Goal: Task Accomplishment & Management: Use online tool/utility

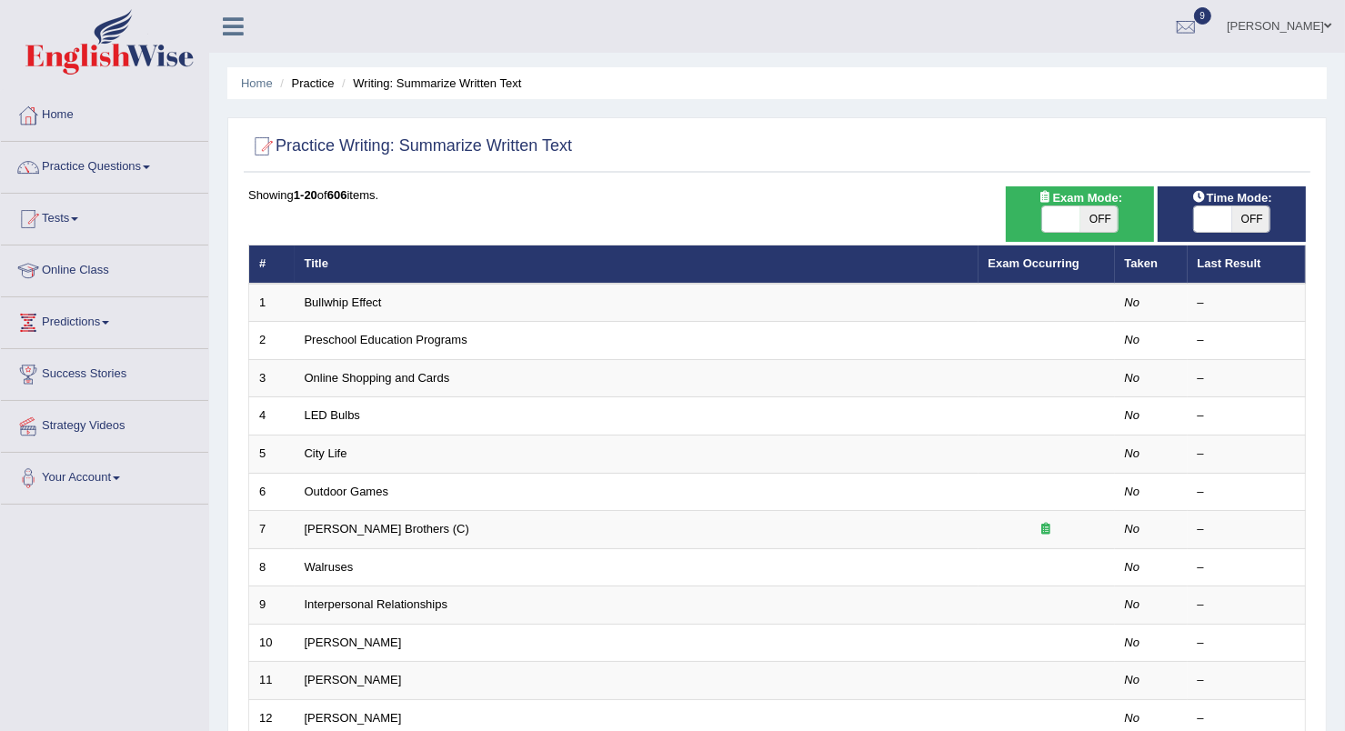
click at [1109, 221] on span "OFF" at bounding box center [1099, 218] width 38 height 25
checkbox input "true"
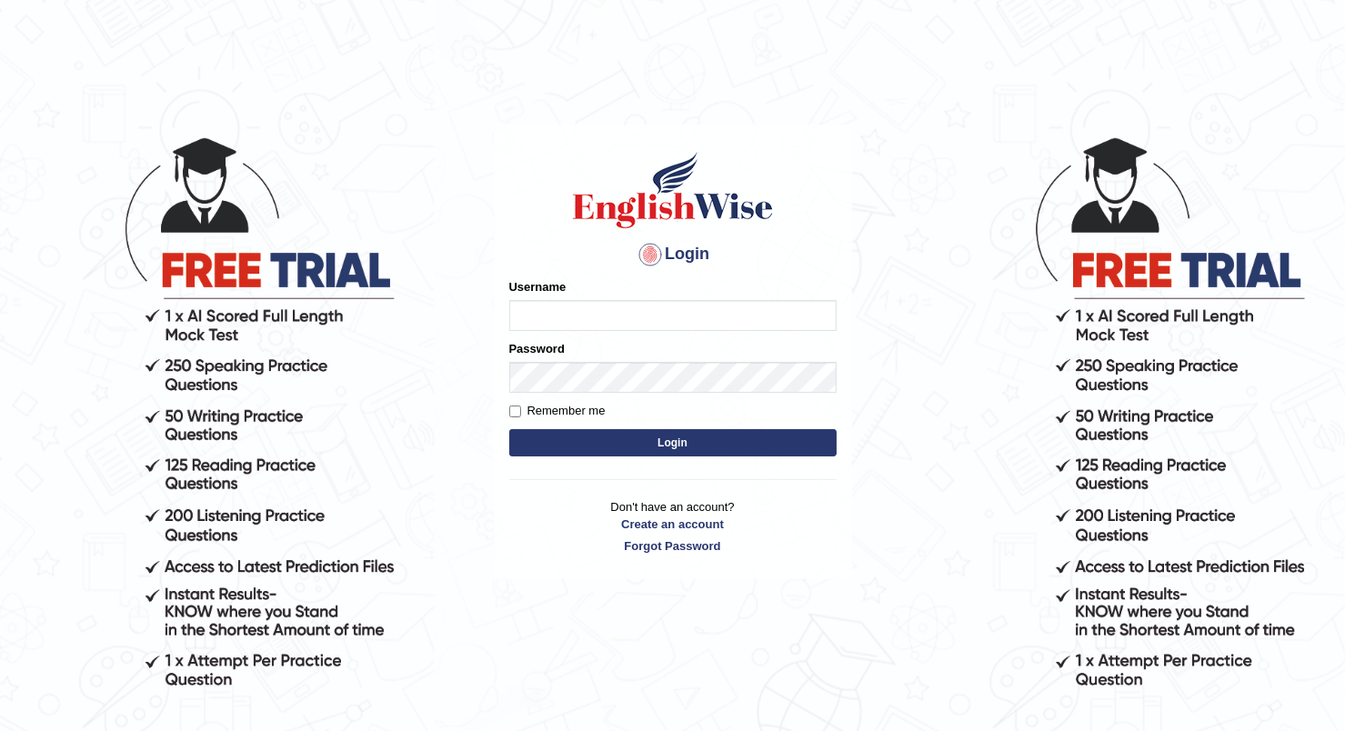
click at [638, 305] on input "Username" at bounding box center [672, 315] width 327 height 31
type input "prathimasingh99"
click at [680, 443] on button "Login" at bounding box center [672, 442] width 327 height 27
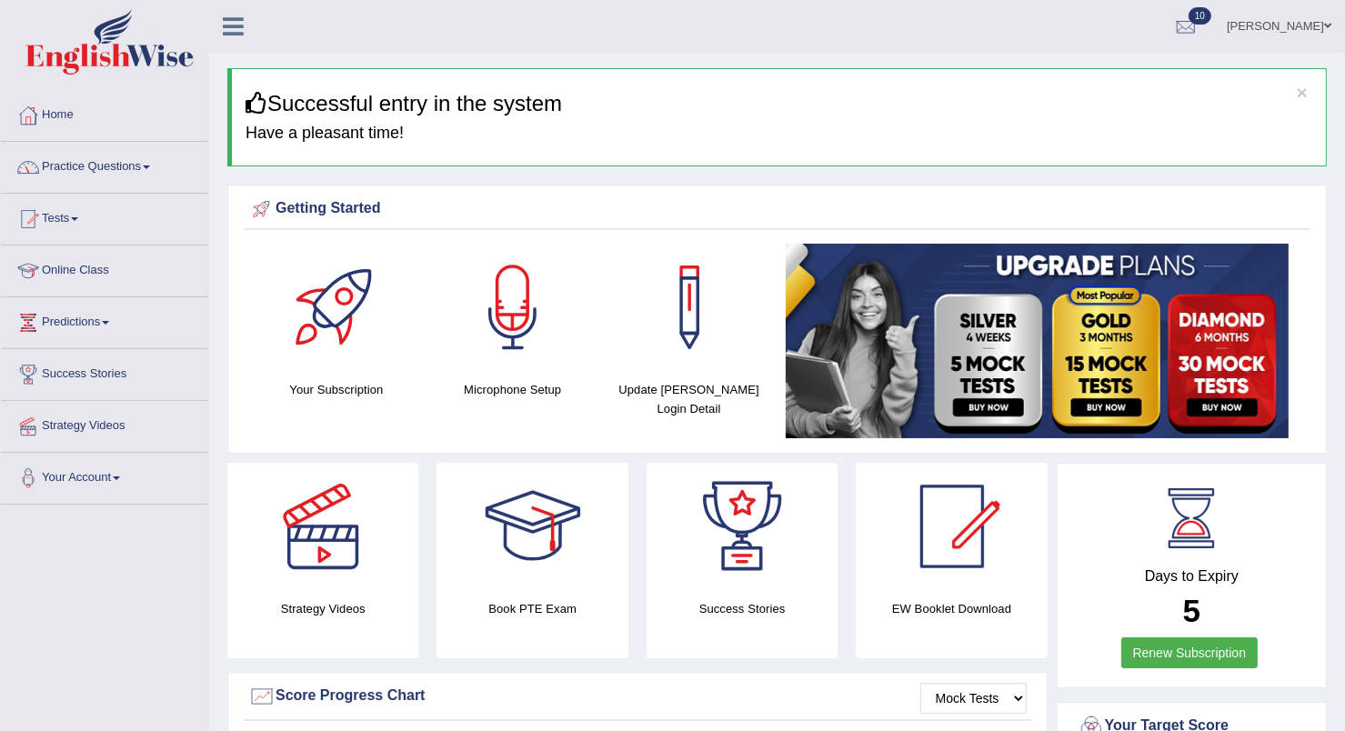
click at [137, 169] on link "Practice Questions" at bounding box center [104, 164] width 207 height 45
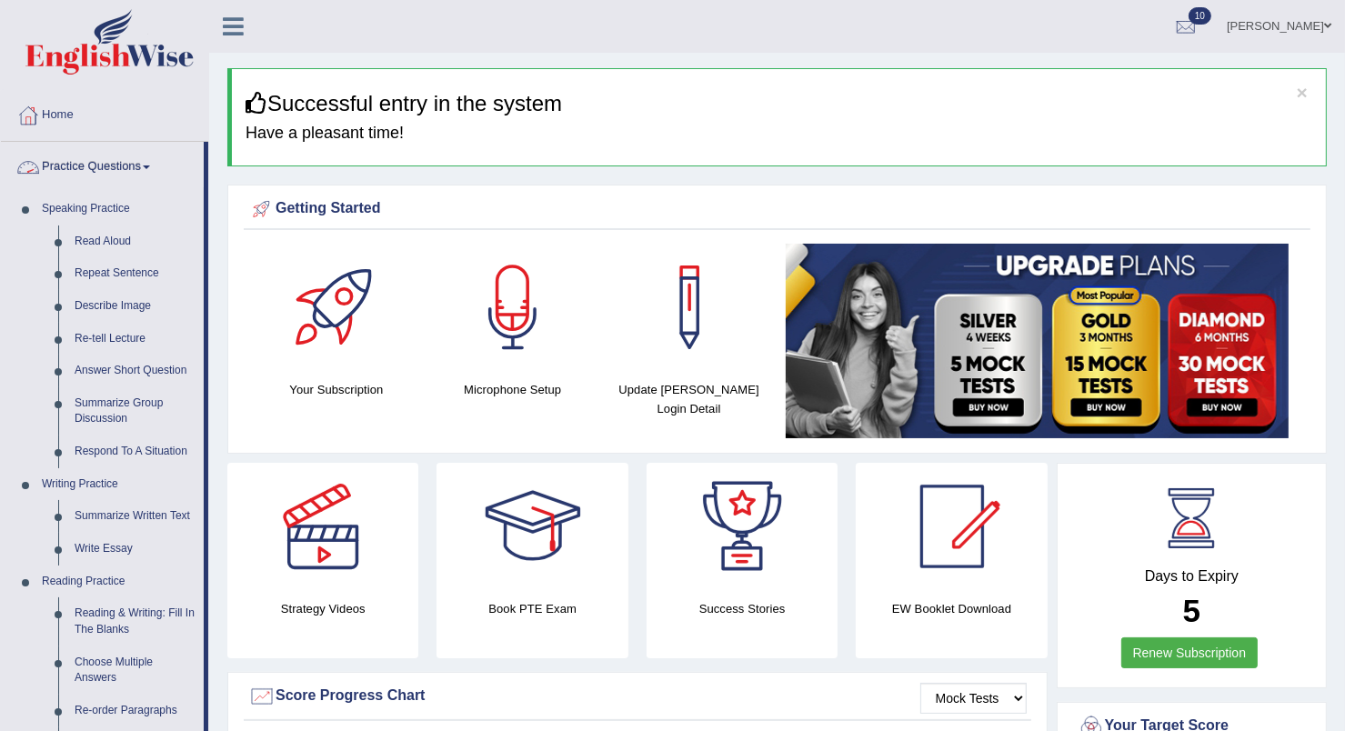
click at [133, 156] on link "Practice Questions" at bounding box center [102, 164] width 203 height 45
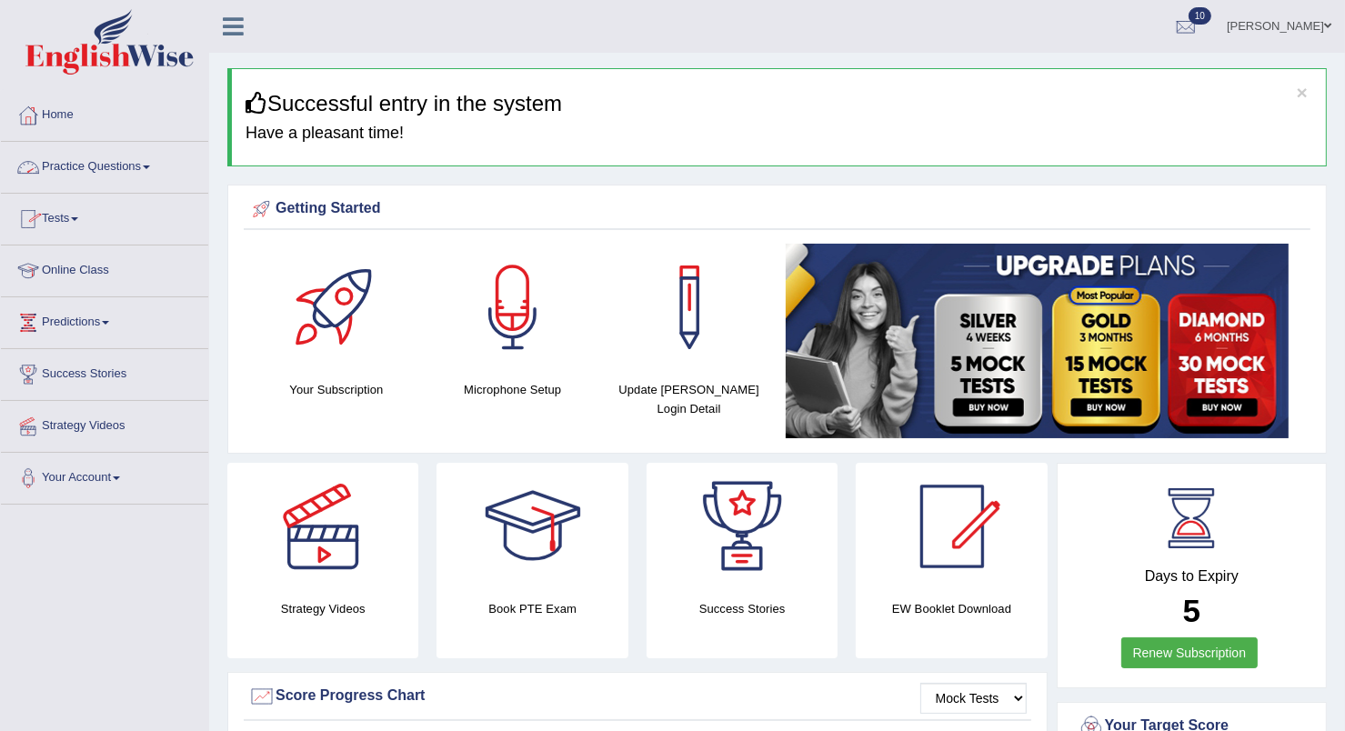
click at [108, 172] on link "Practice Questions" at bounding box center [104, 164] width 207 height 45
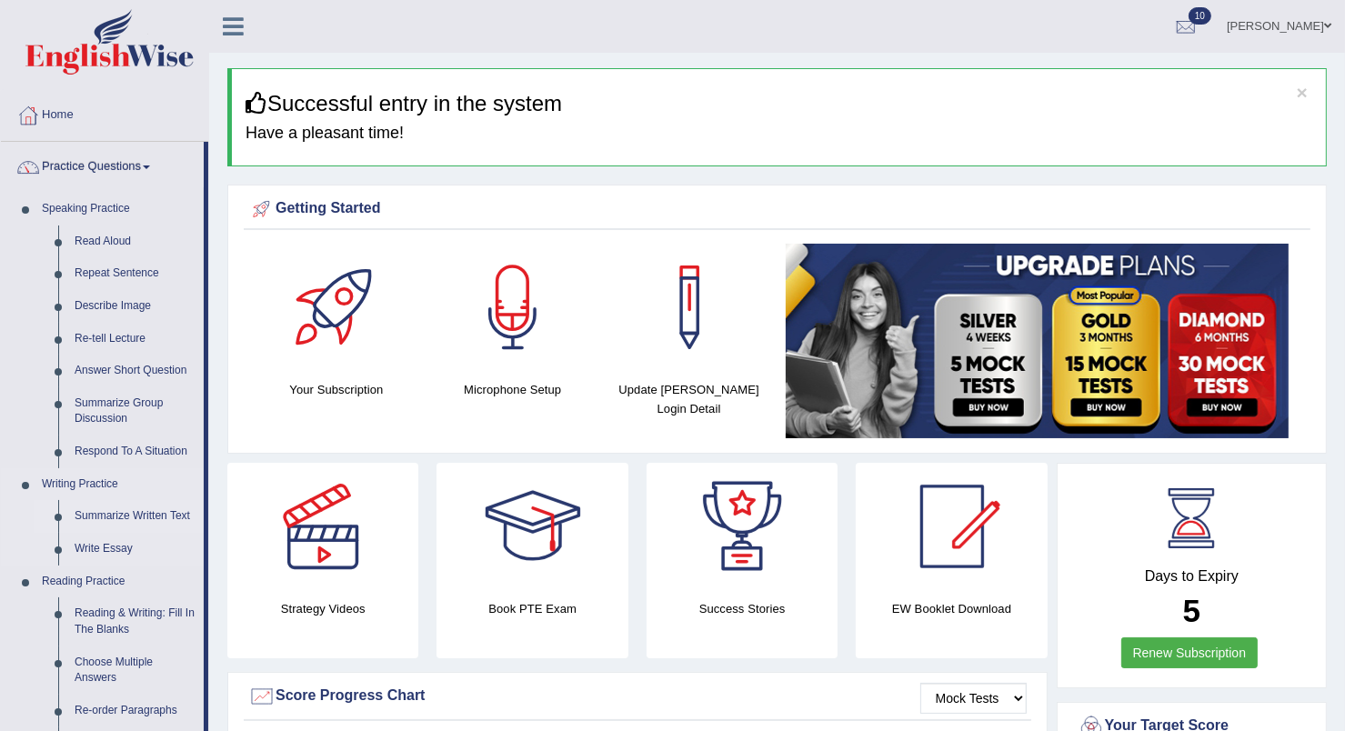
click at [150, 511] on link "Summarize Written Text" at bounding box center [134, 516] width 137 height 33
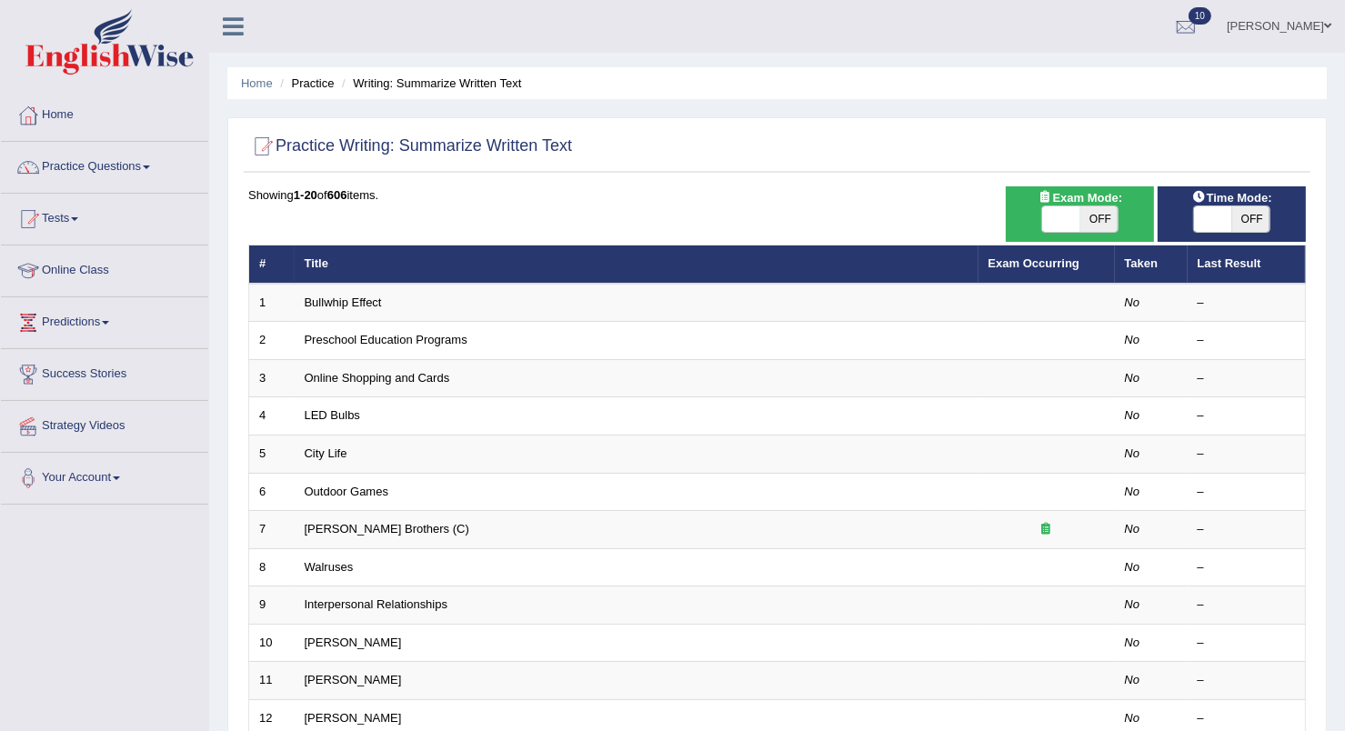
click at [1105, 217] on span "OFF" at bounding box center [1099, 218] width 38 height 25
checkbox input "true"
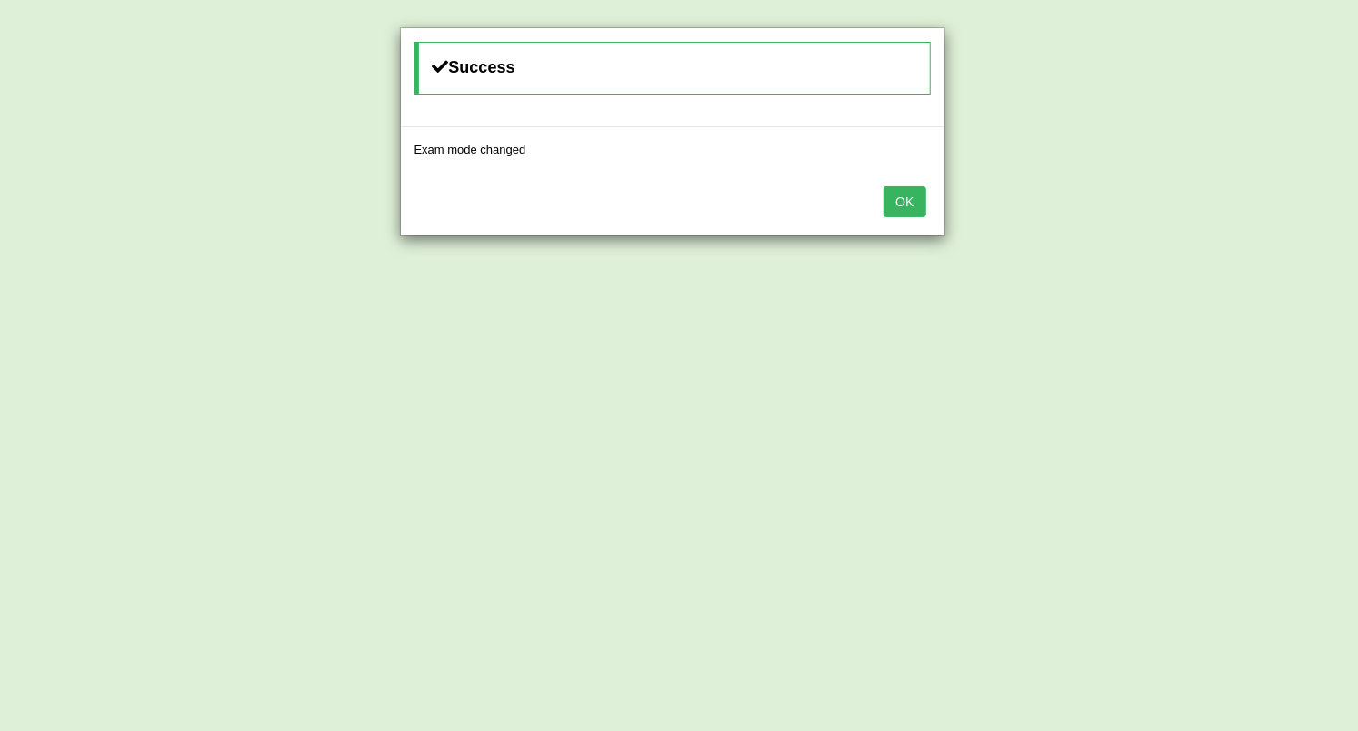
click at [895, 199] on button "OK" at bounding box center [905, 201] width 42 height 31
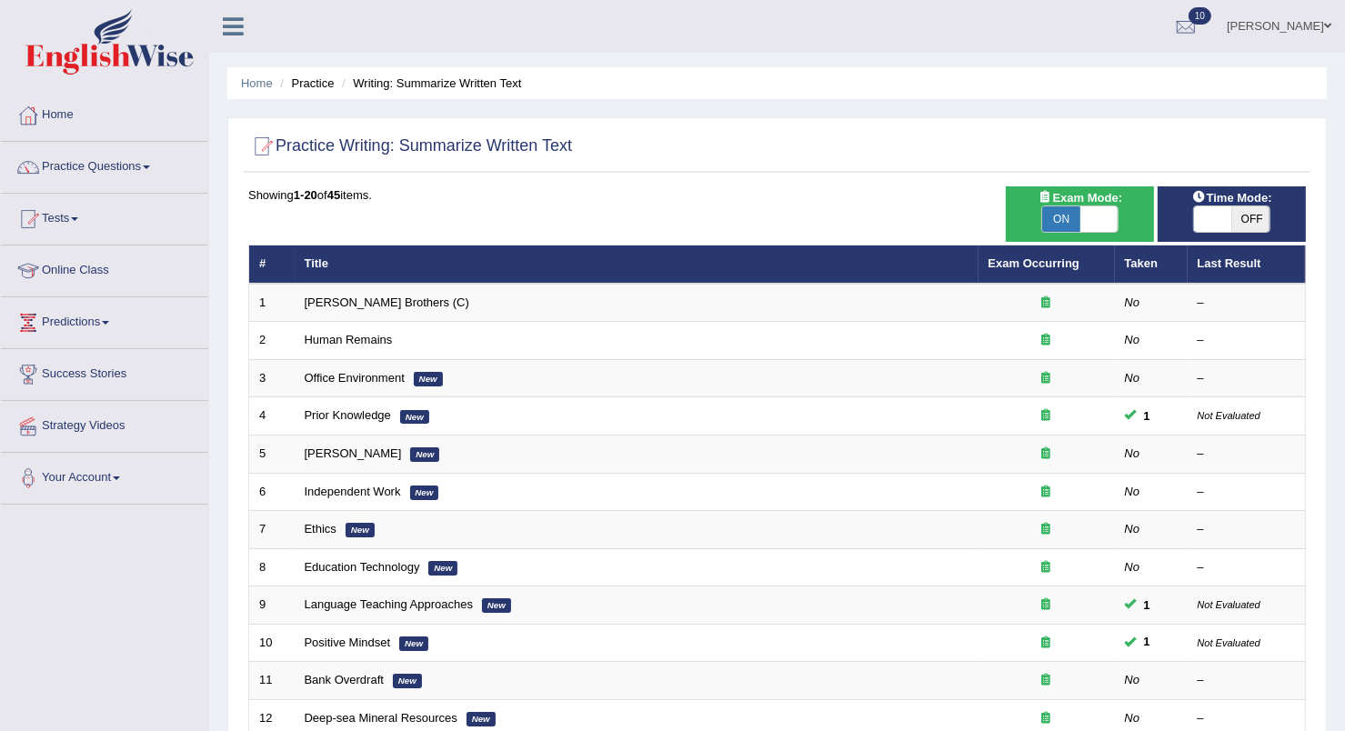
click at [1255, 211] on span "OFF" at bounding box center [1251, 218] width 38 height 25
checkbox input "true"
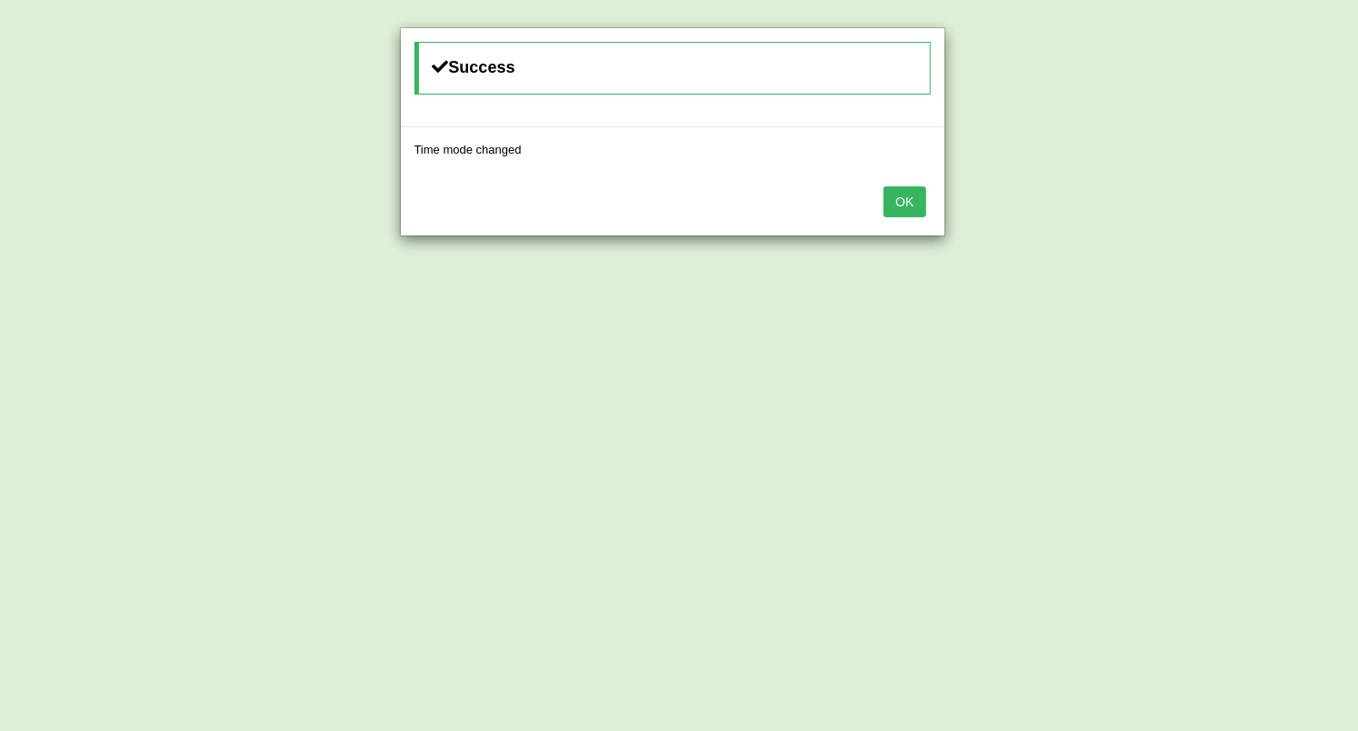
click at [891, 209] on button "OK" at bounding box center [905, 201] width 42 height 31
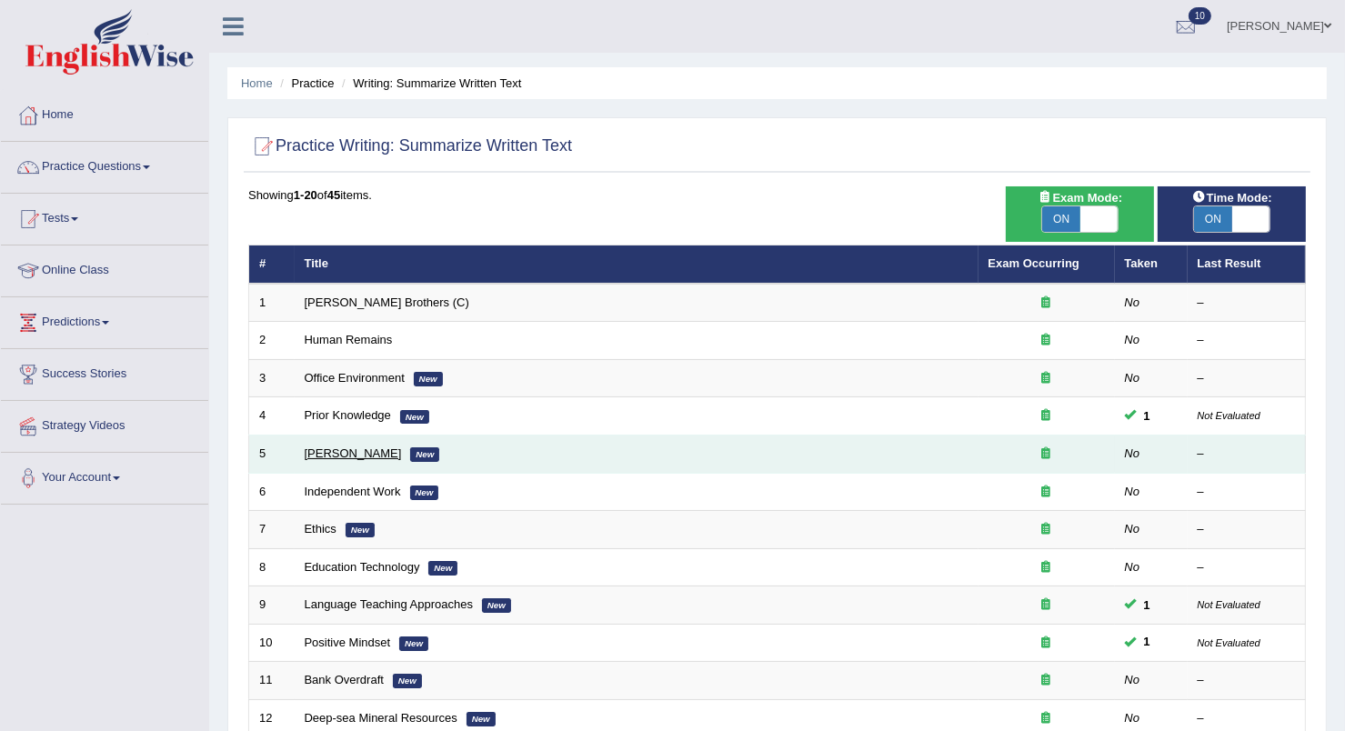
click at [368, 454] on link "[PERSON_NAME]" at bounding box center [353, 453] width 97 height 14
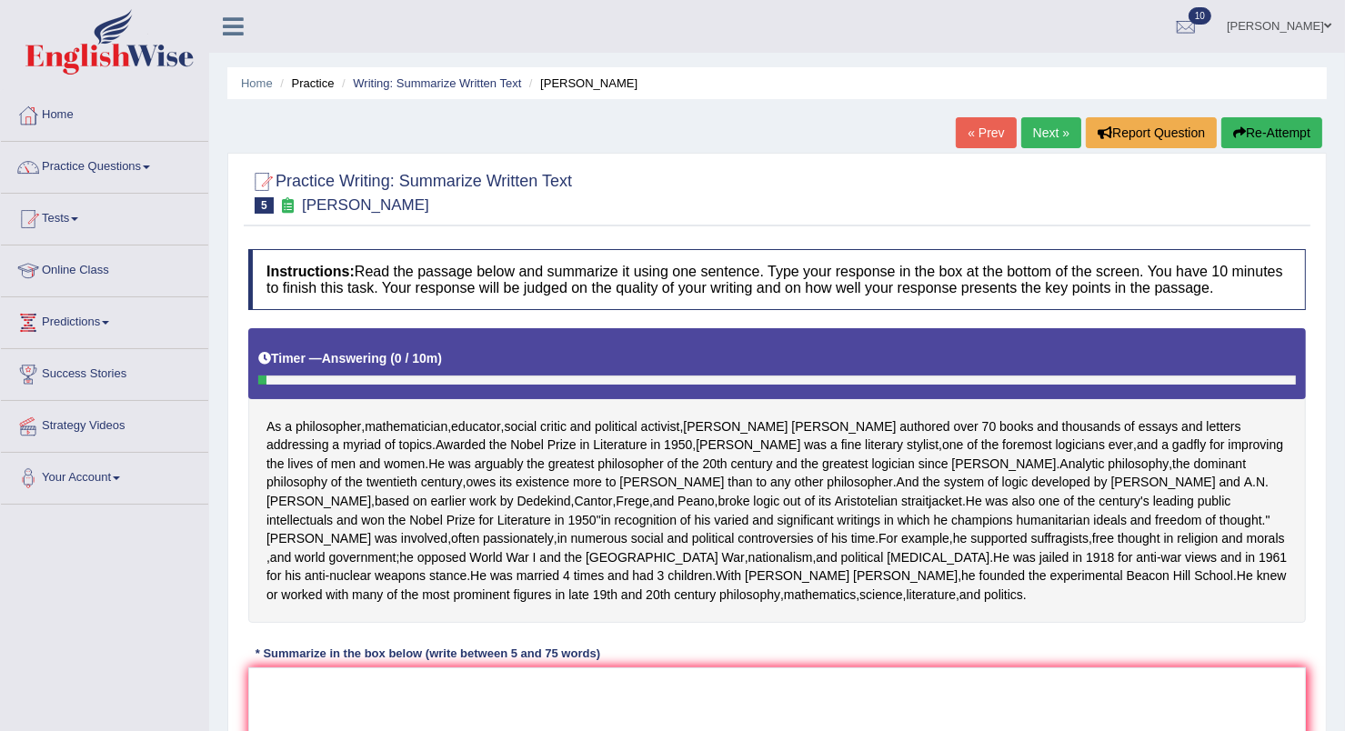
scroll to position [317, 0]
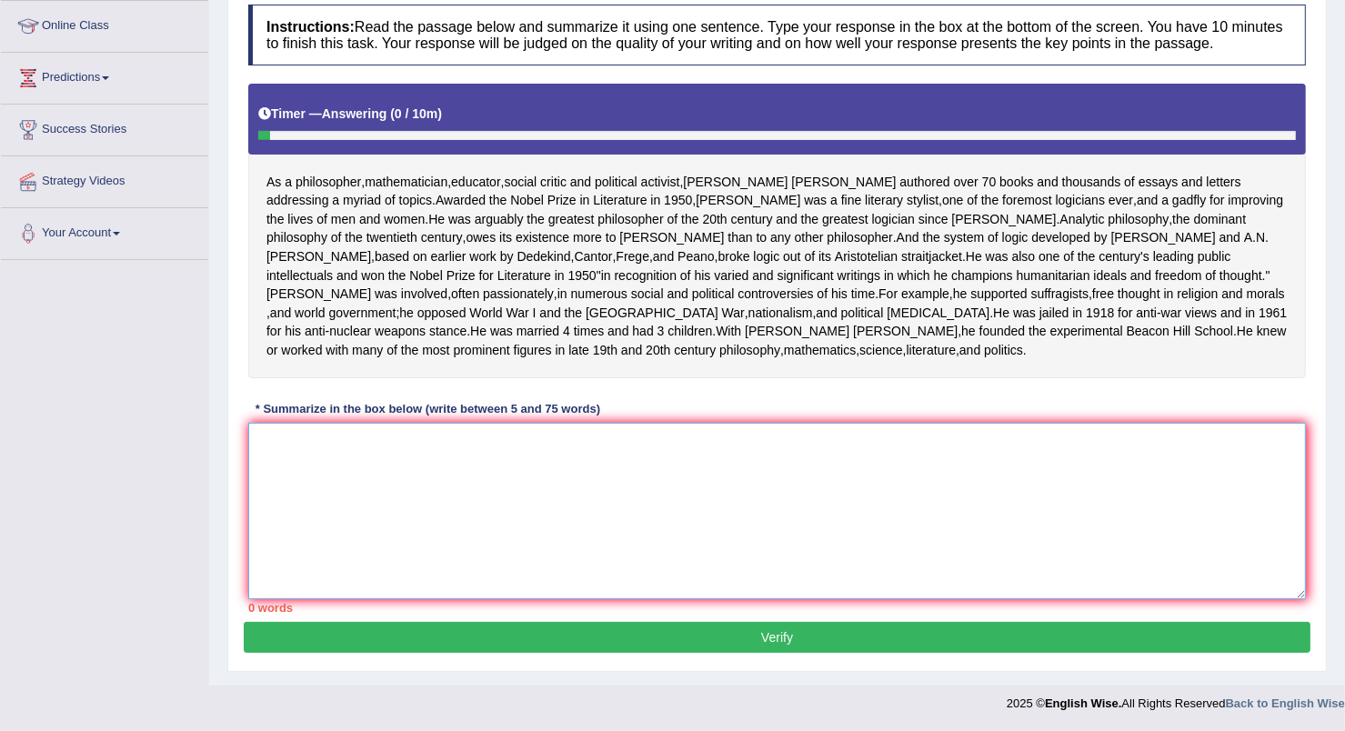
click at [800, 485] on textarea at bounding box center [776, 511] width 1057 height 176
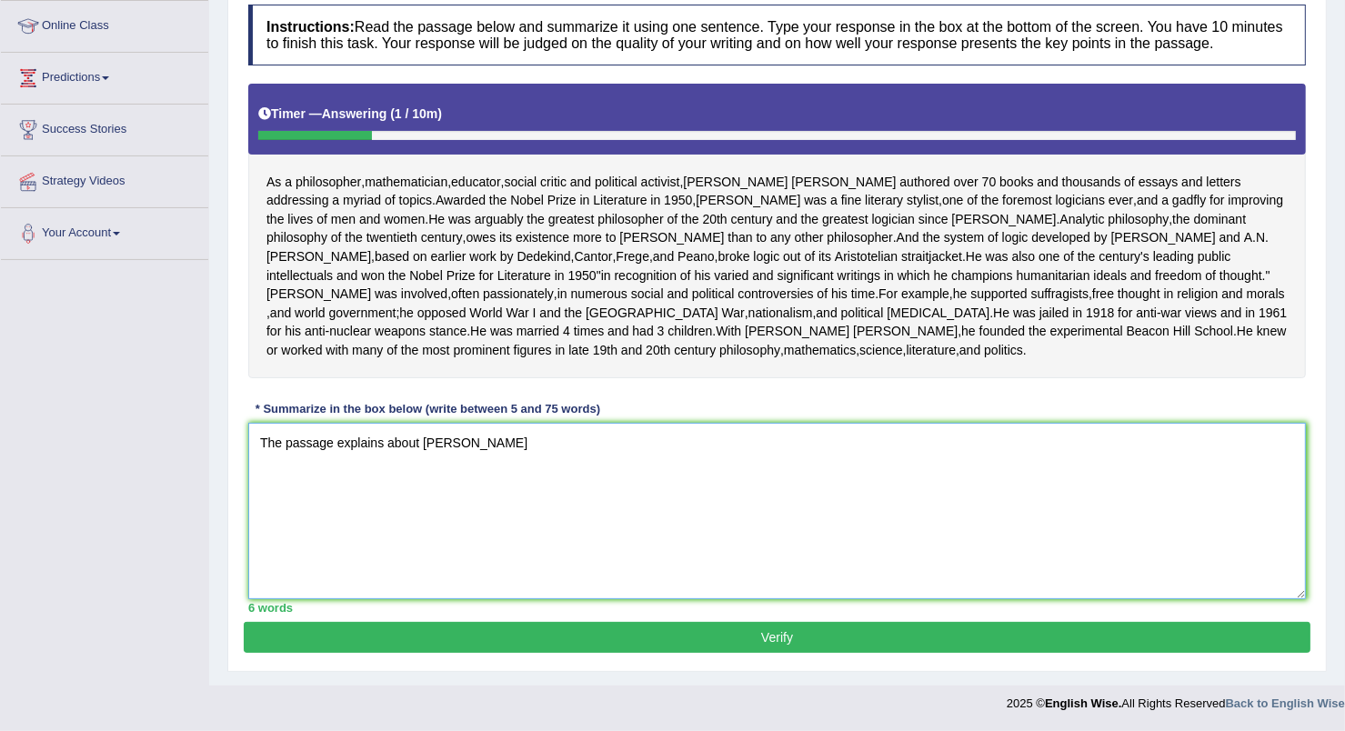
click at [417, 450] on textarea "The passage explains about [PERSON_NAME]" at bounding box center [776, 511] width 1057 height 176
click at [424, 440] on textarea "The passage explains about a philospher, mathematician, educator, scoia [PERSON…" at bounding box center [776, 511] width 1057 height 176
click at [931, 439] on textarea "The passage explains about [PERSON_NAME] who was a philospher, mathematician, e…" at bounding box center [776, 511] width 1057 height 176
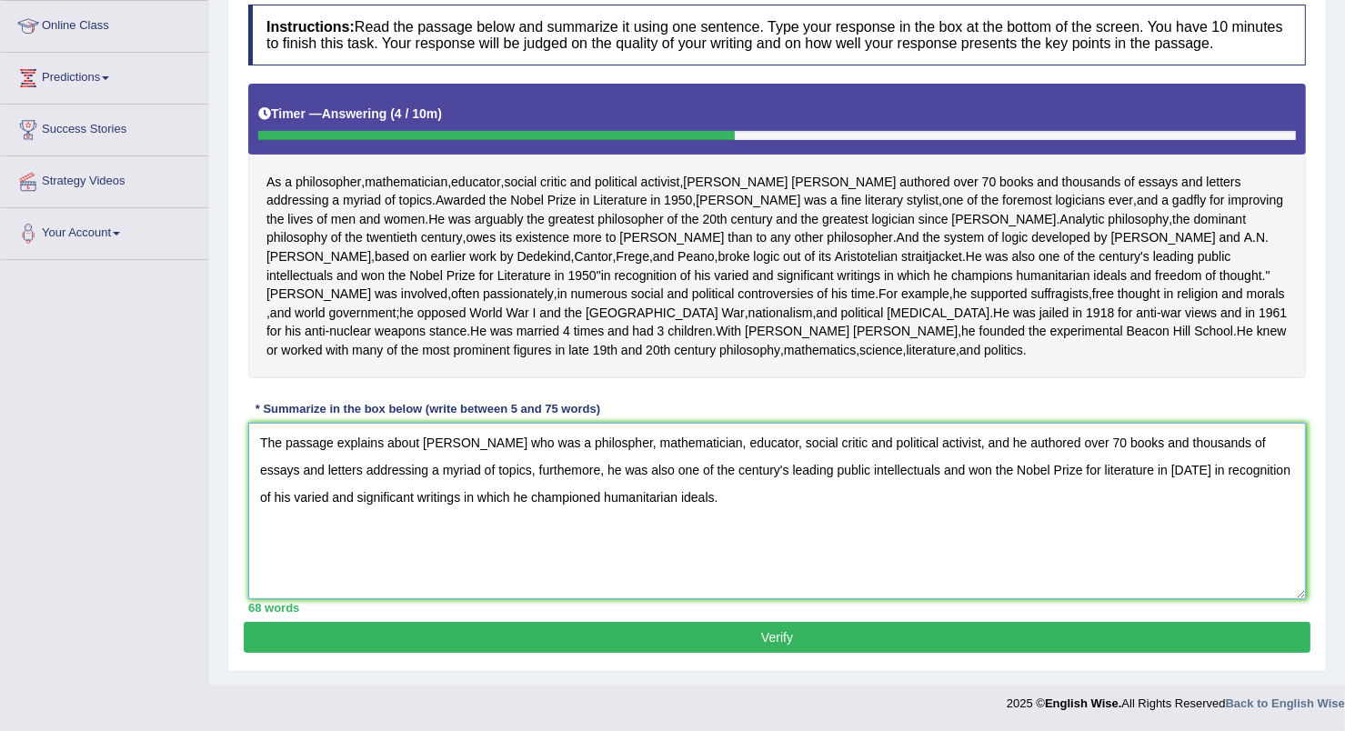
click at [991, 443] on textarea "The passage explains about [PERSON_NAME] who was a philospher, mathematician, e…" at bounding box center [776, 511] width 1057 height 176
click at [985, 442] on textarea "The passage explains about [PERSON_NAME] who was a philospher, mathematician, e…" at bounding box center [776, 511] width 1057 height 176
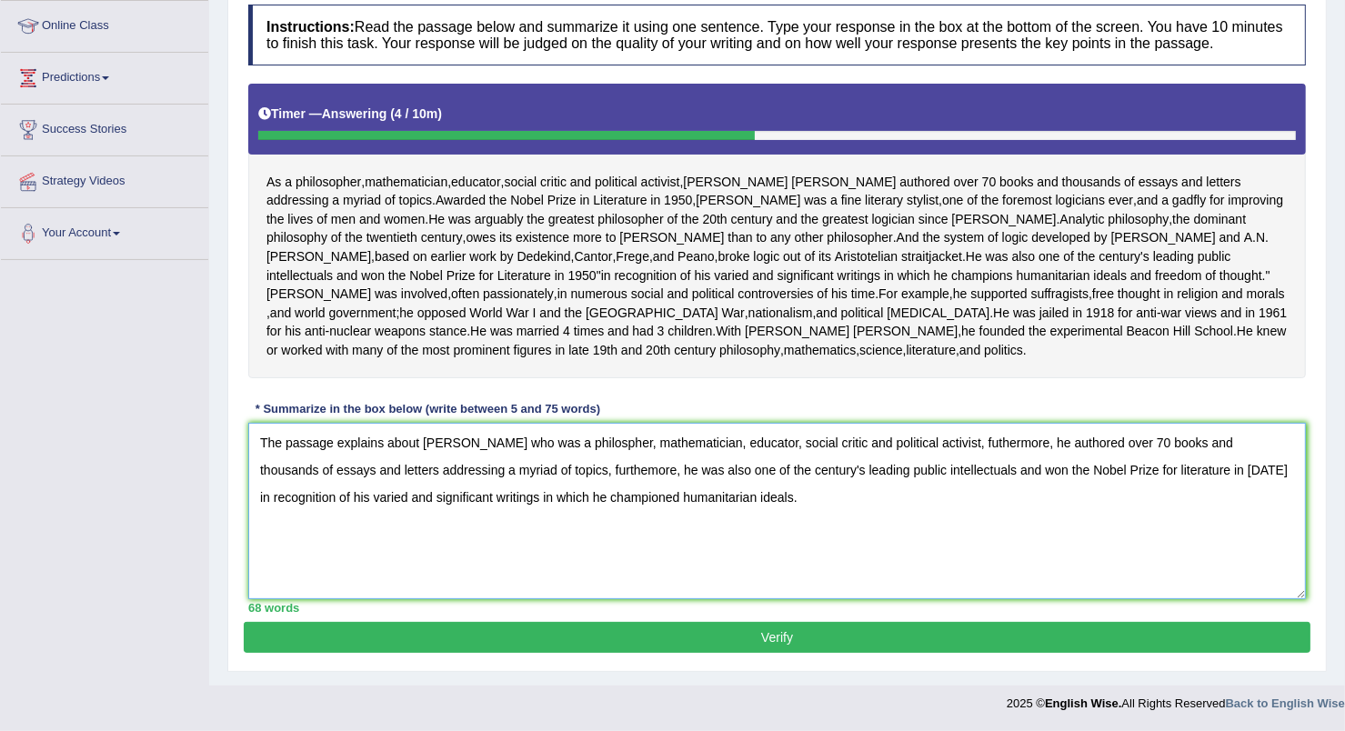
drag, startPoint x: 561, startPoint y: 478, endPoint x: 566, endPoint y: 470, distance: 9.8
click at [566, 470] on textarea "The passage explains about [PERSON_NAME] who was a philospher, mathematician, e…" at bounding box center [776, 511] width 1057 height 176
type textarea "The passage explains about [PERSON_NAME] who was a philospher, mathematician, e…"
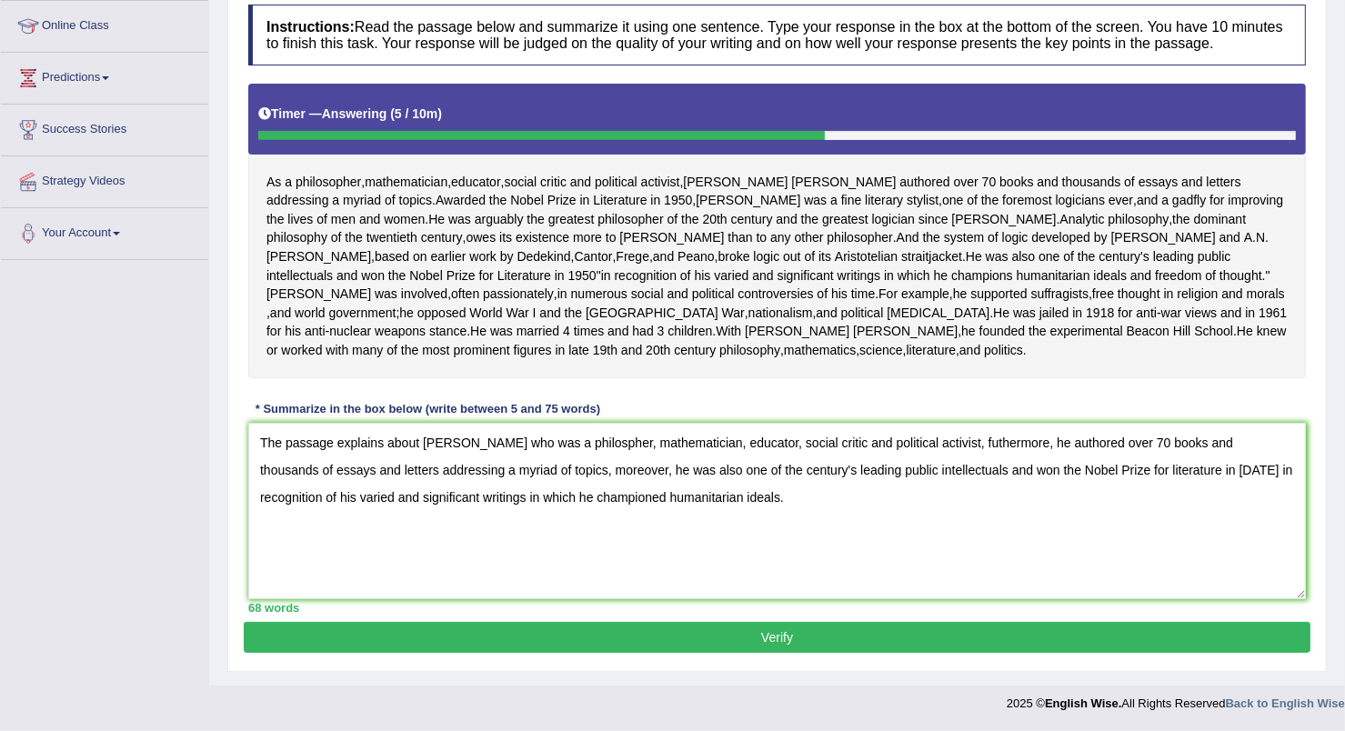
click at [1025, 633] on button "Verify" at bounding box center [777, 637] width 1066 height 31
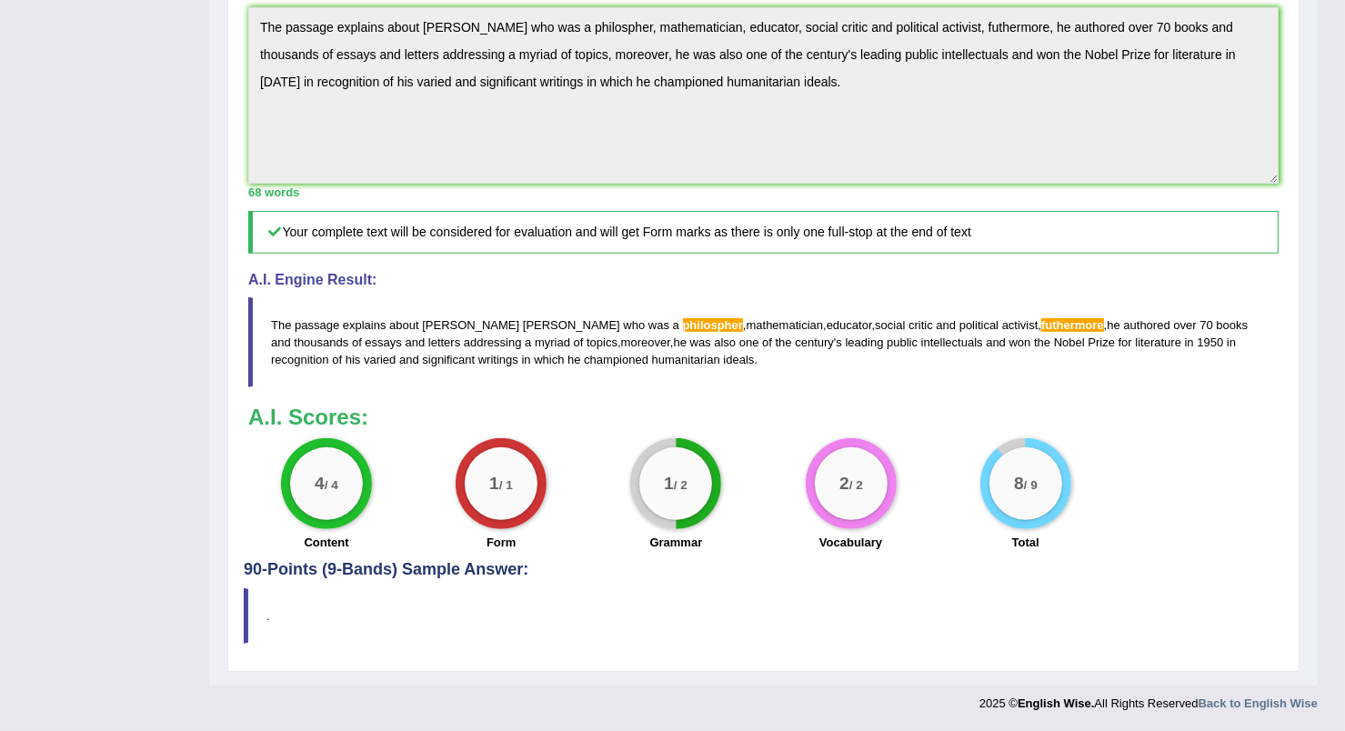
scroll to position [0, 0]
